Goal: Task Accomplishment & Management: Manage account settings

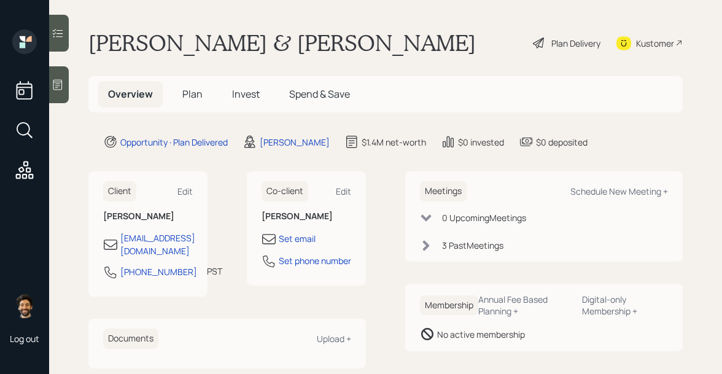
click at [238, 93] on span "Invest" at bounding box center [246, 93] width 28 height 13
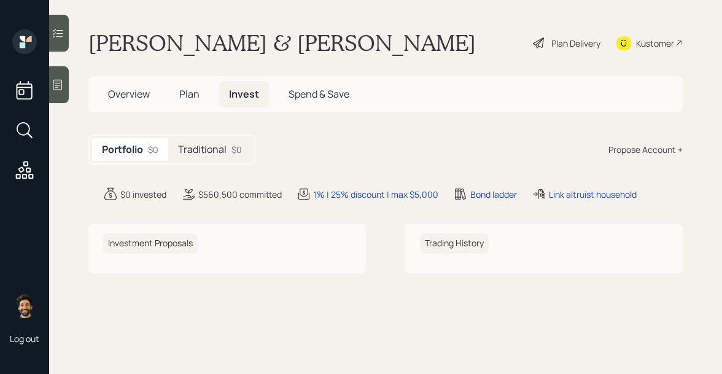
click at [209, 144] on h5 "Traditional" at bounding box center [202, 150] width 48 height 12
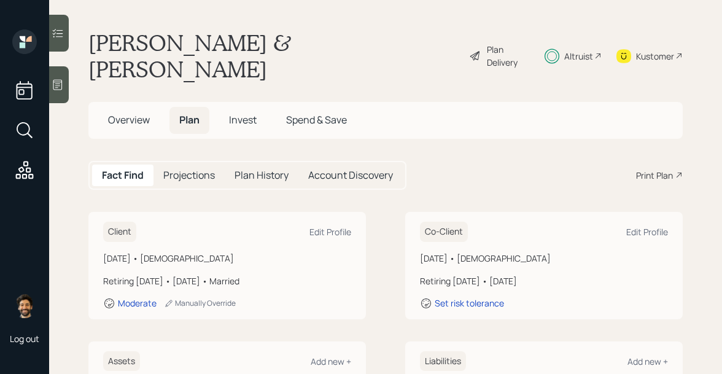
click at [233, 113] on span "Invest" at bounding box center [243, 119] width 28 height 13
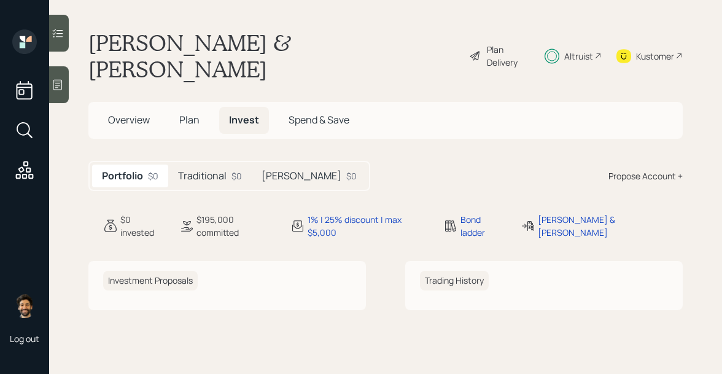
click at [223, 164] on div "Traditional $0" at bounding box center [209, 175] width 83 height 23
